Goal: Task Accomplishment & Management: Use online tool/utility

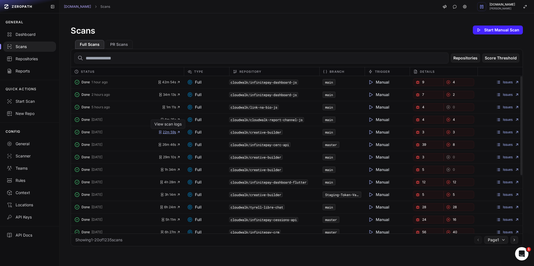
click at [172, 132] on span "22m 59s" at bounding box center [169, 132] width 22 height 4
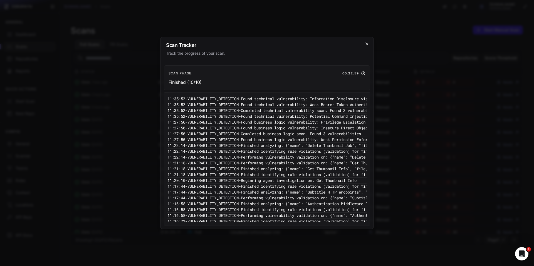
click at [366, 44] on icon "cross 2," at bounding box center [367, 44] width 4 height 4
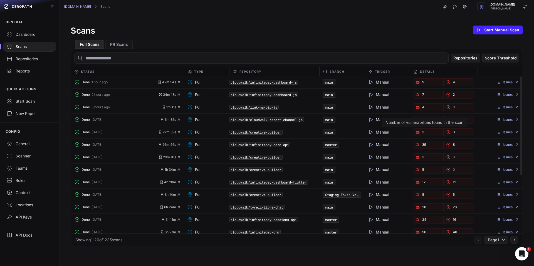
click at [427, 132] on link "3" at bounding box center [428, 132] width 31 height 8
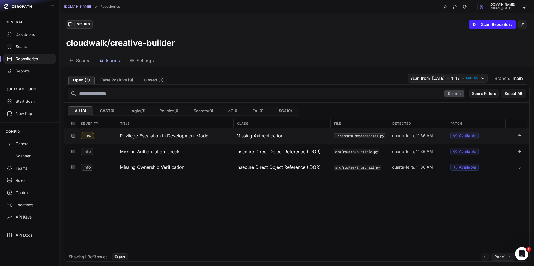
click at [272, 135] on span "Missing Authentication" at bounding box center [259, 136] width 47 height 7
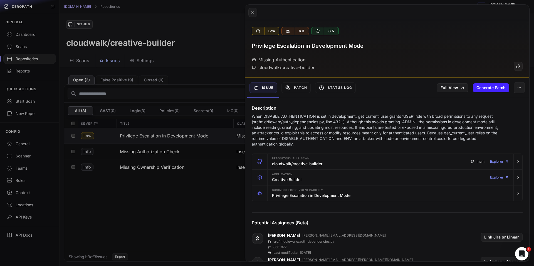
click at [209, 197] on button at bounding box center [267, 133] width 534 height 266
